Goal: Transaction & Acquisition: Purchase product/service

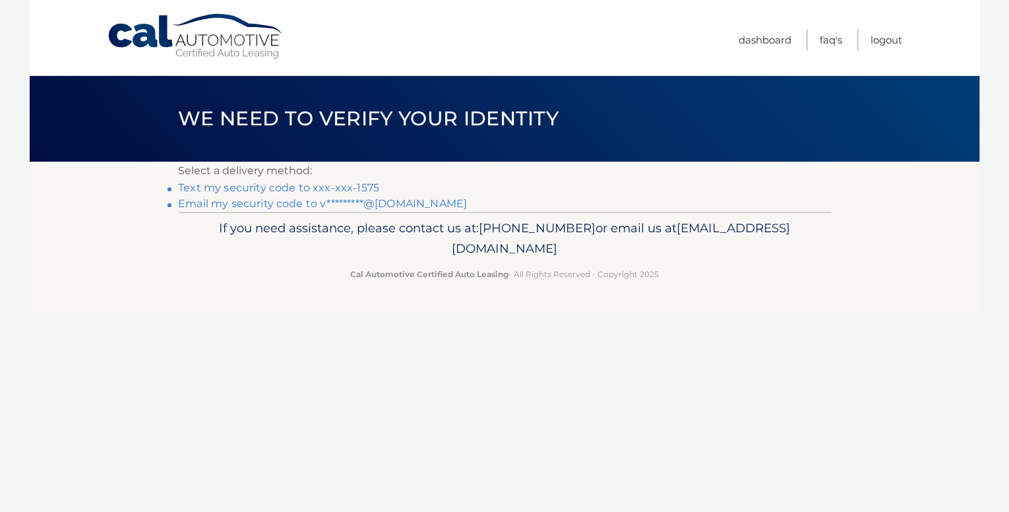
click at [338, 182] on link "Text my security code to xxx-xxx-1575" at bounding box center [278, 187] width 201 height 13
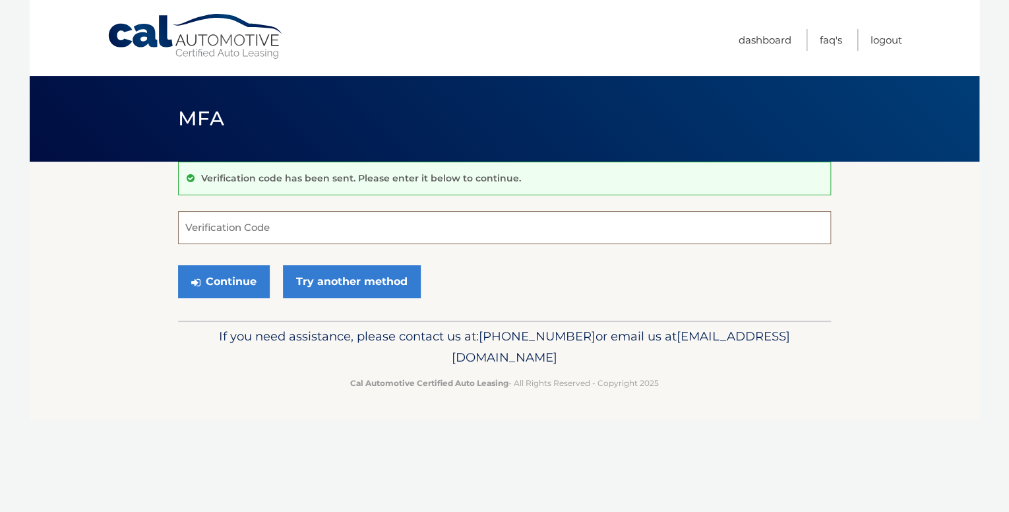
click at [224, 225] on input "Verification Code" at bounding box center [504, 227] width 653 height 33
click at [372, 278] on link "Try another method" at bounding box center [352, 281] width 138 height 33
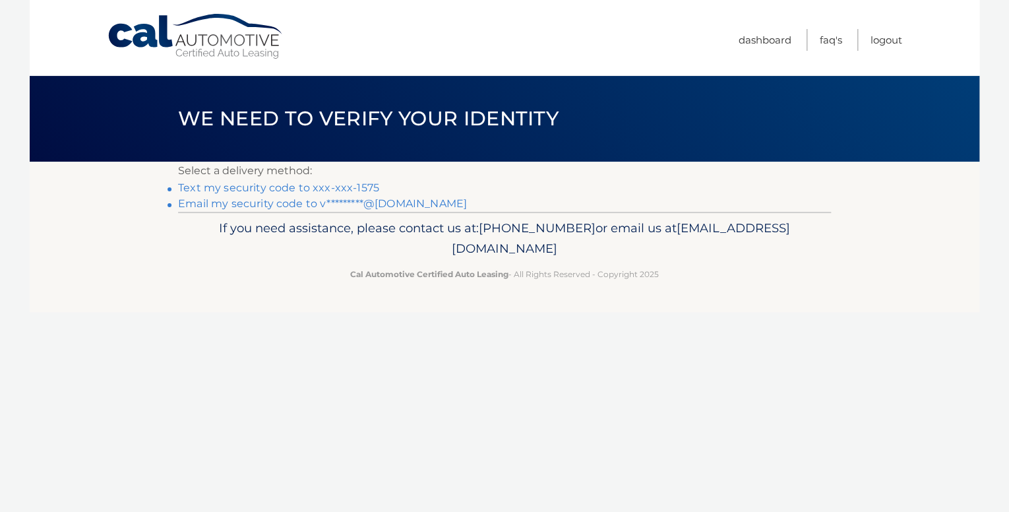
click at [369, 202] on link "Email my security code to v*********@hotmail.com" at bounding box center [322, 203] width 289 height 13
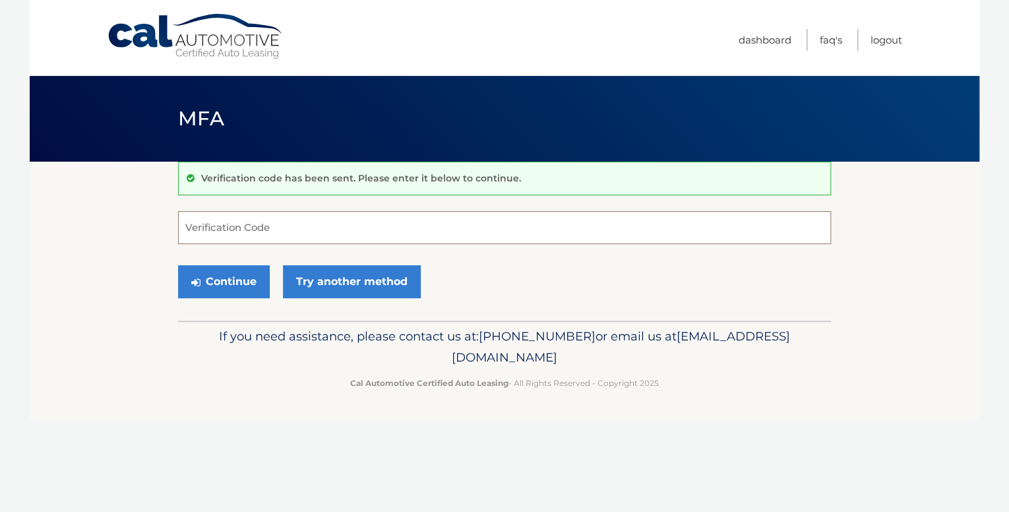
click at [295, 229] on input "Verification Code" at bounding box center [504, 227] width 653 height 33
type input "396034"
click at [230, 278] on button "Continue" at bounding box center [224, 281] width 92 height 33
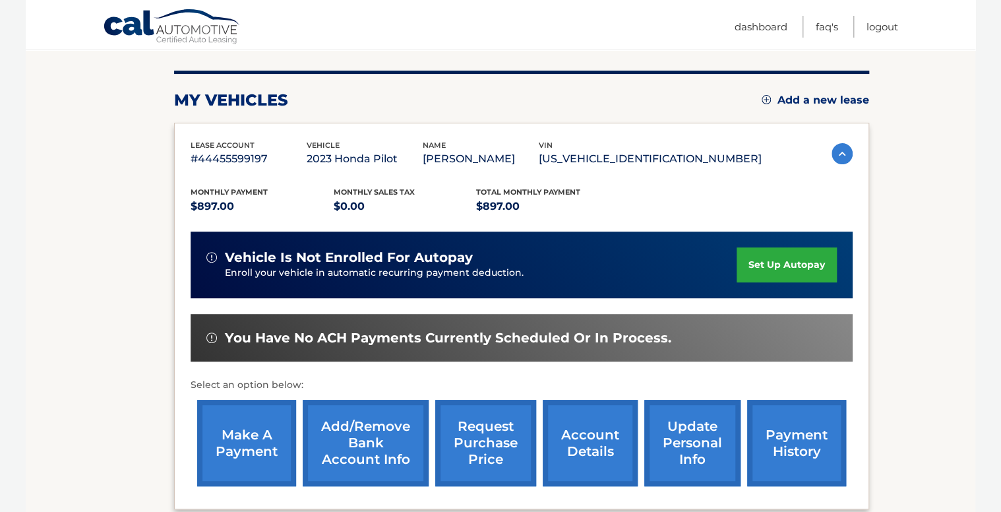
scroll to position [264, 0]
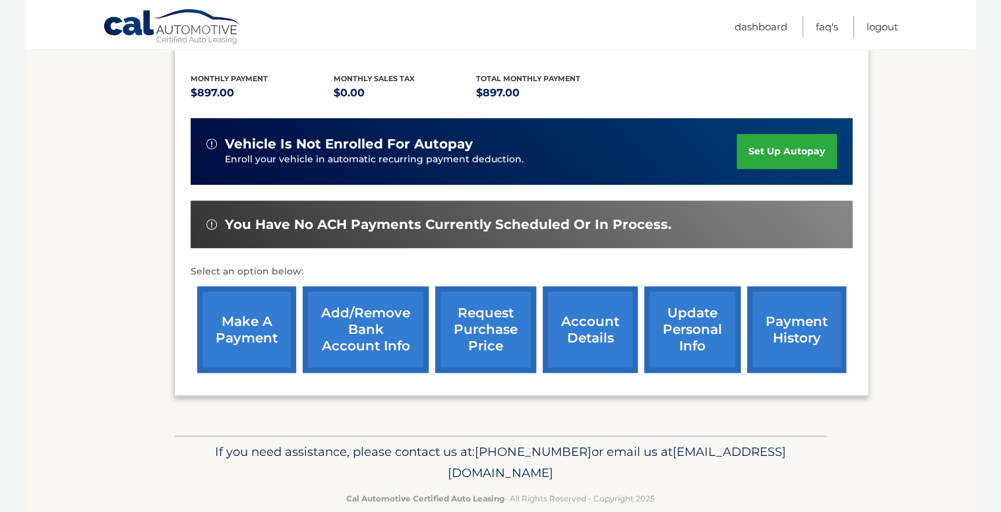
click at [260, 330] on link "make a payment" at bounding box center [246, 329] width 99 height 86
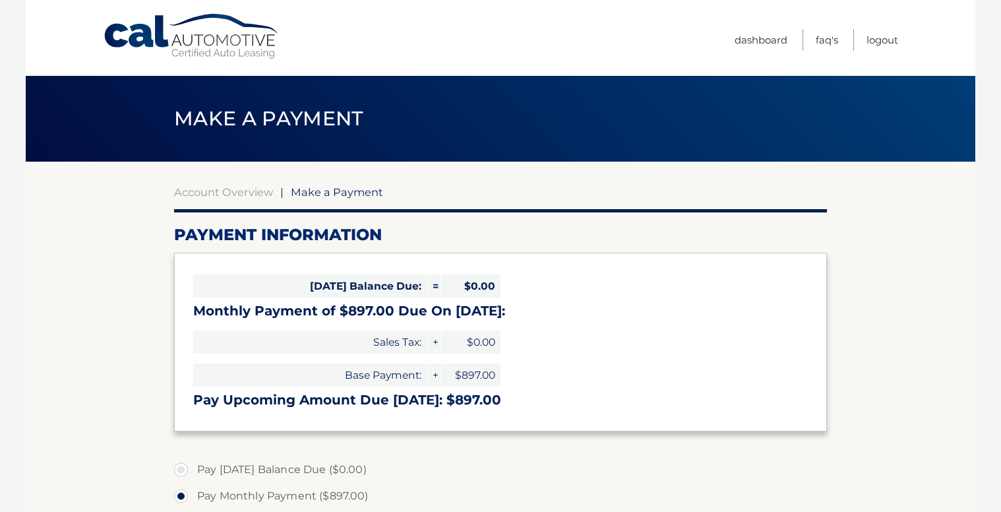
select select "NjEyZGIxYzUtNjQ5MS00MzcwLTlhMzEtODZiOGQ2MDlkZmU5"
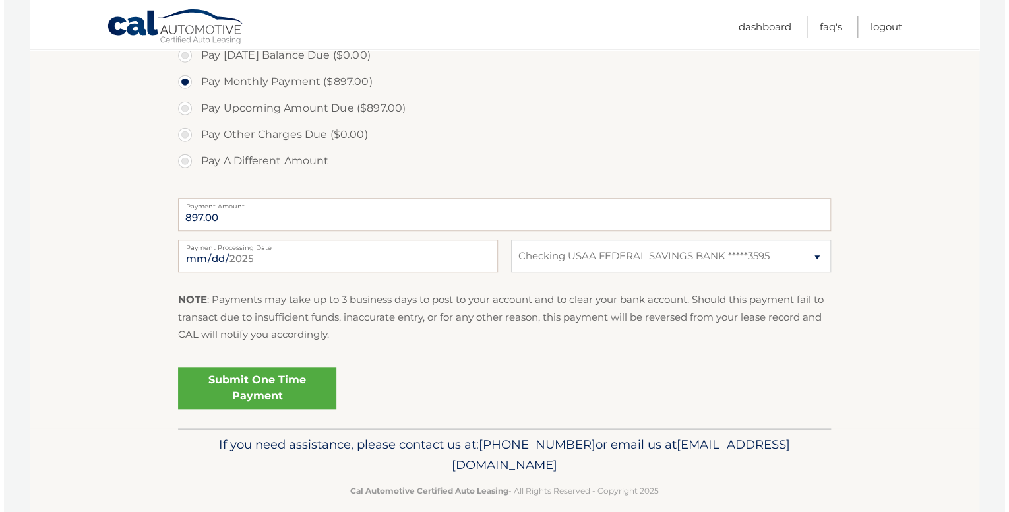
scroll to position [430, 0]
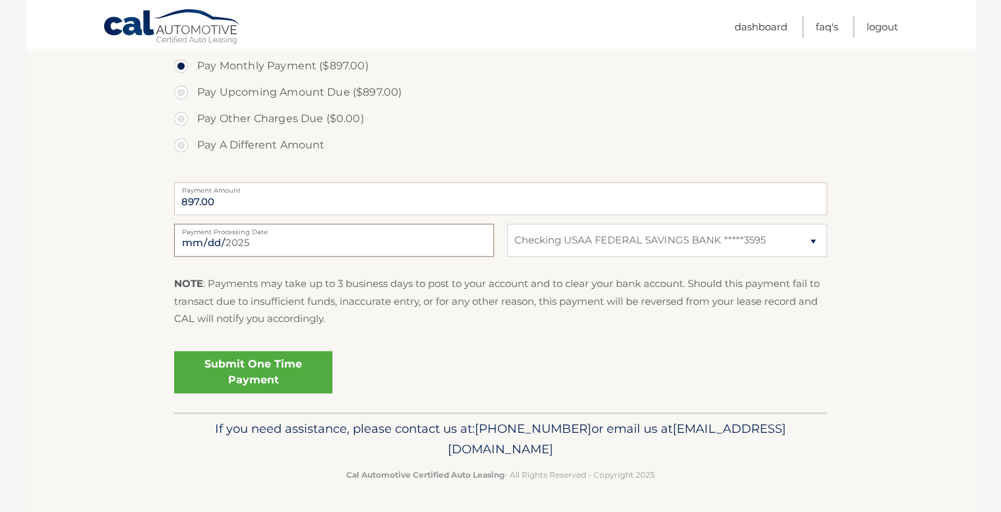
click at [278, 236] on input "[DATE]" at bounding box center [334, 239] width 320 height 33
type input "2025-09-02"
click at [262, 367] on link "Submit One Time Payment" at bounding box center [253, 372] width 158 height 42
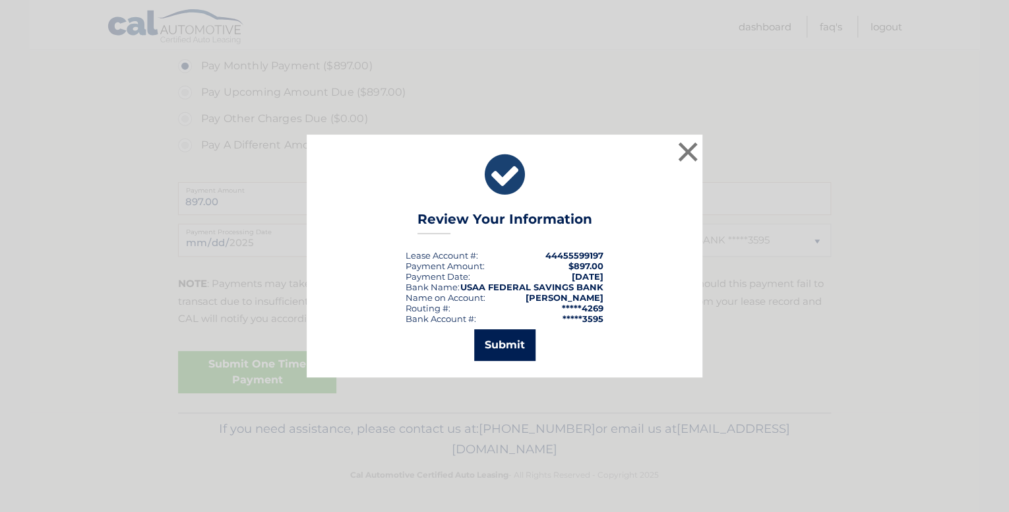
click at [499, 339] on button "Submit" at bounding box center [504, 345] width 61 height 32
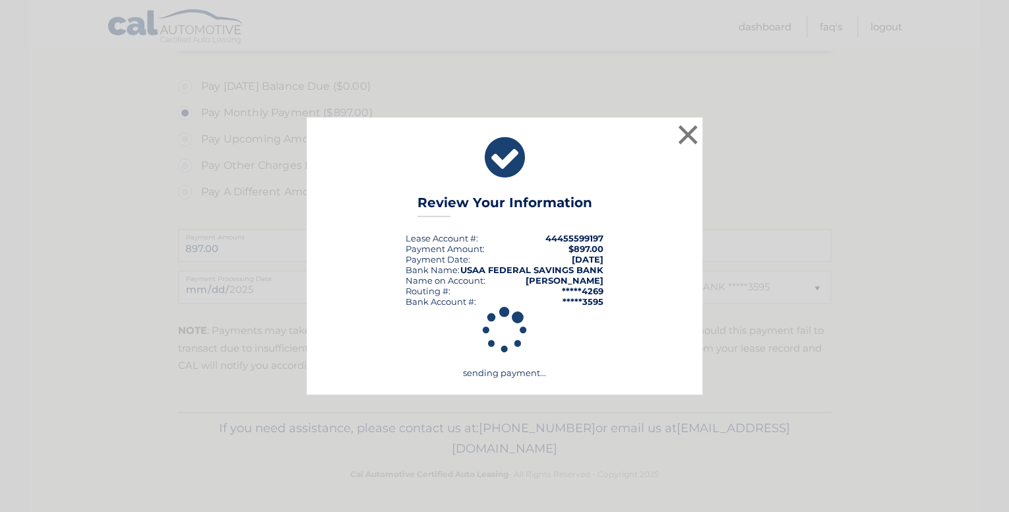
scroll to position [382, 0]
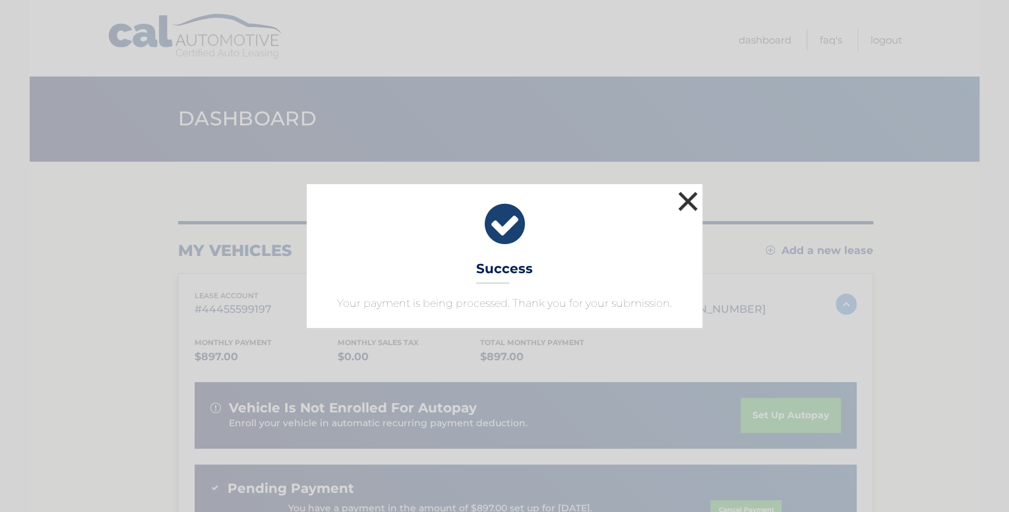
click at [690, 194] on button "×" at bounding box center [687, 201] width 26 height 26
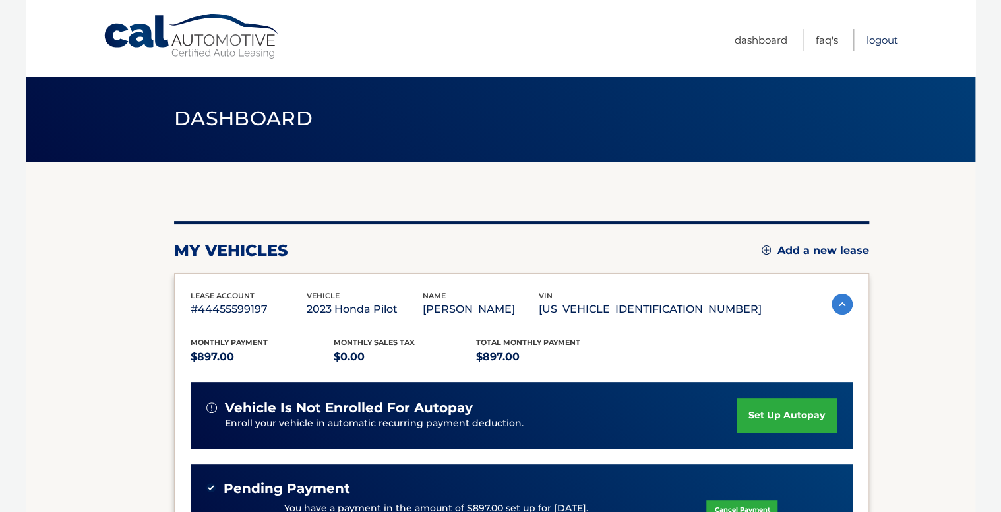
click at [884, 38] on link "Logout" at bounding box center [882, 40] width 32 height 22
